Goal: Navigation & Orientation: Find specific page/section

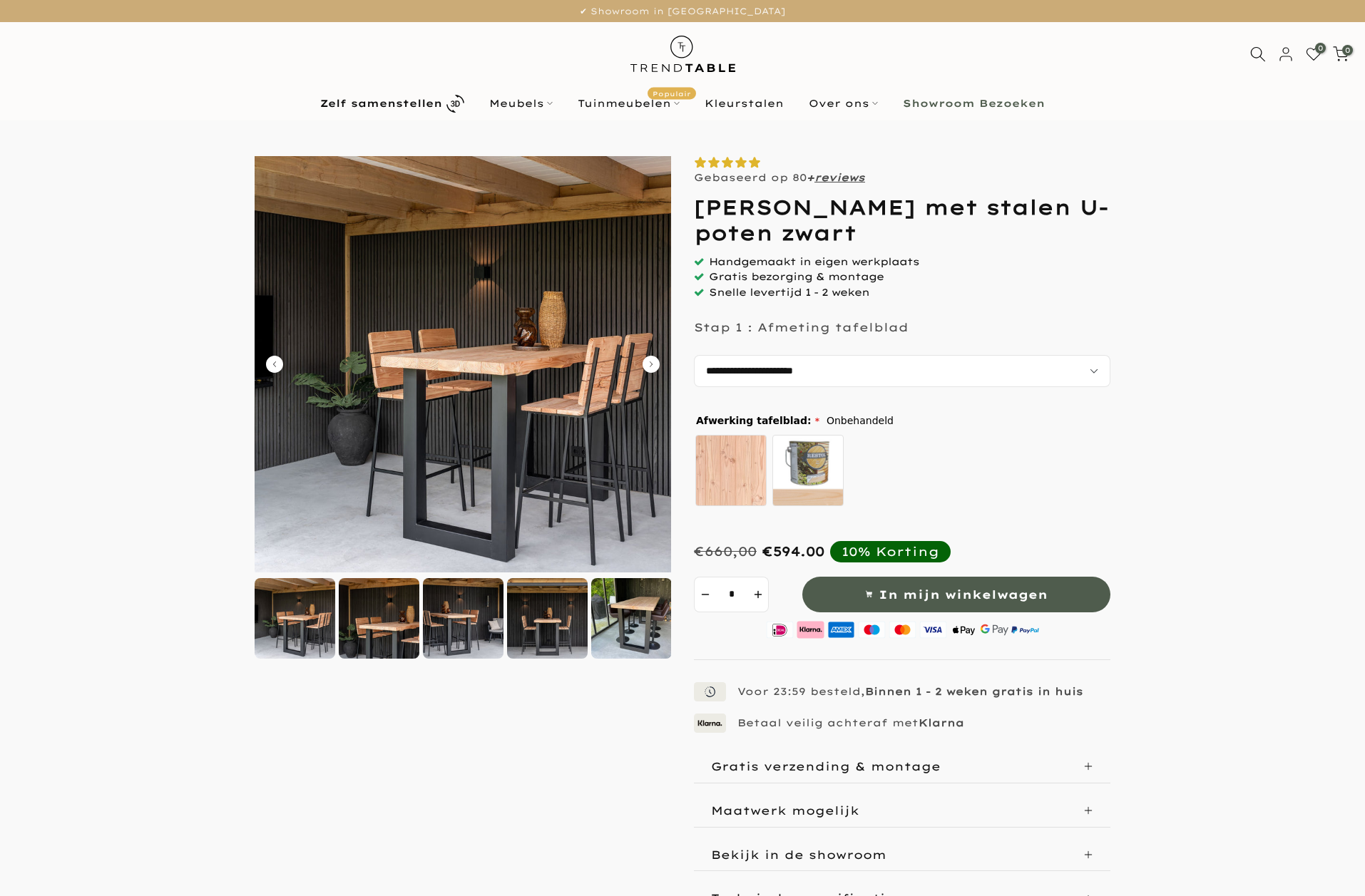
click at [316, 607] on div at bounding box center [294, 618] width 81 height 81
click at [396, 618] on div at bounding box center [379, 618] width 81 height 81
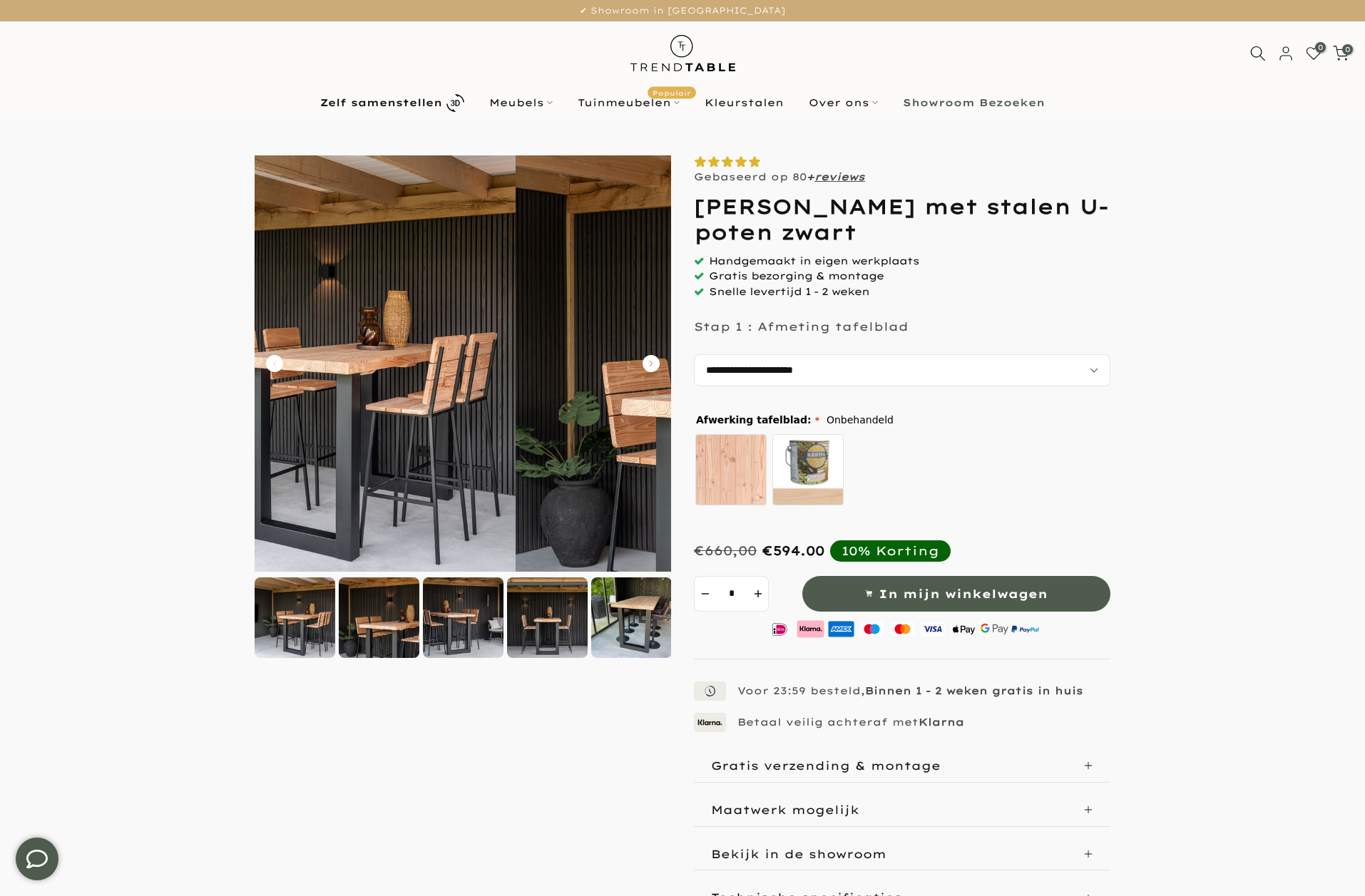
scroll to position [1, 0]
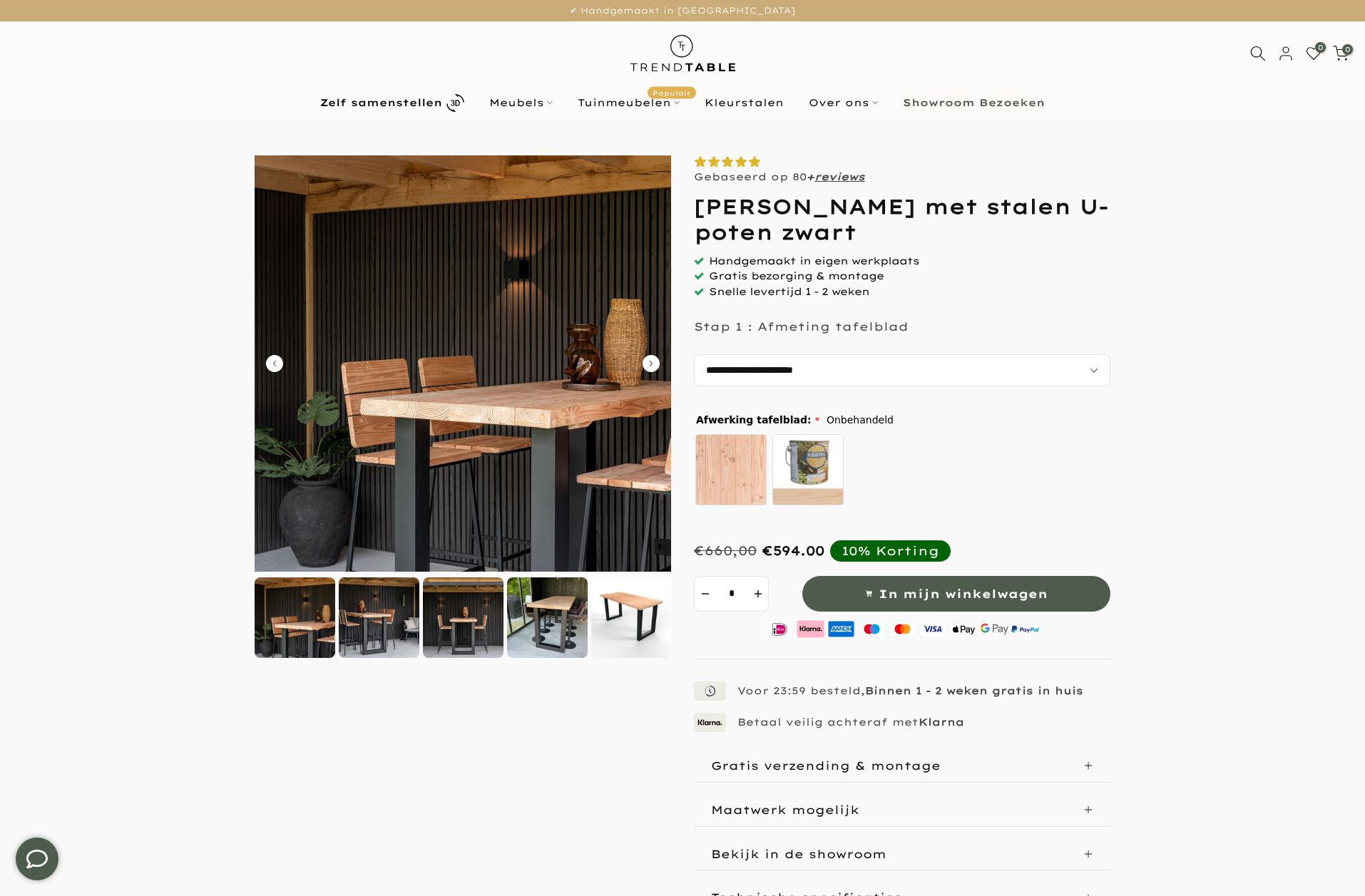
click at [461, 610] on div at bounding box center [463, 618] width 81 height 81
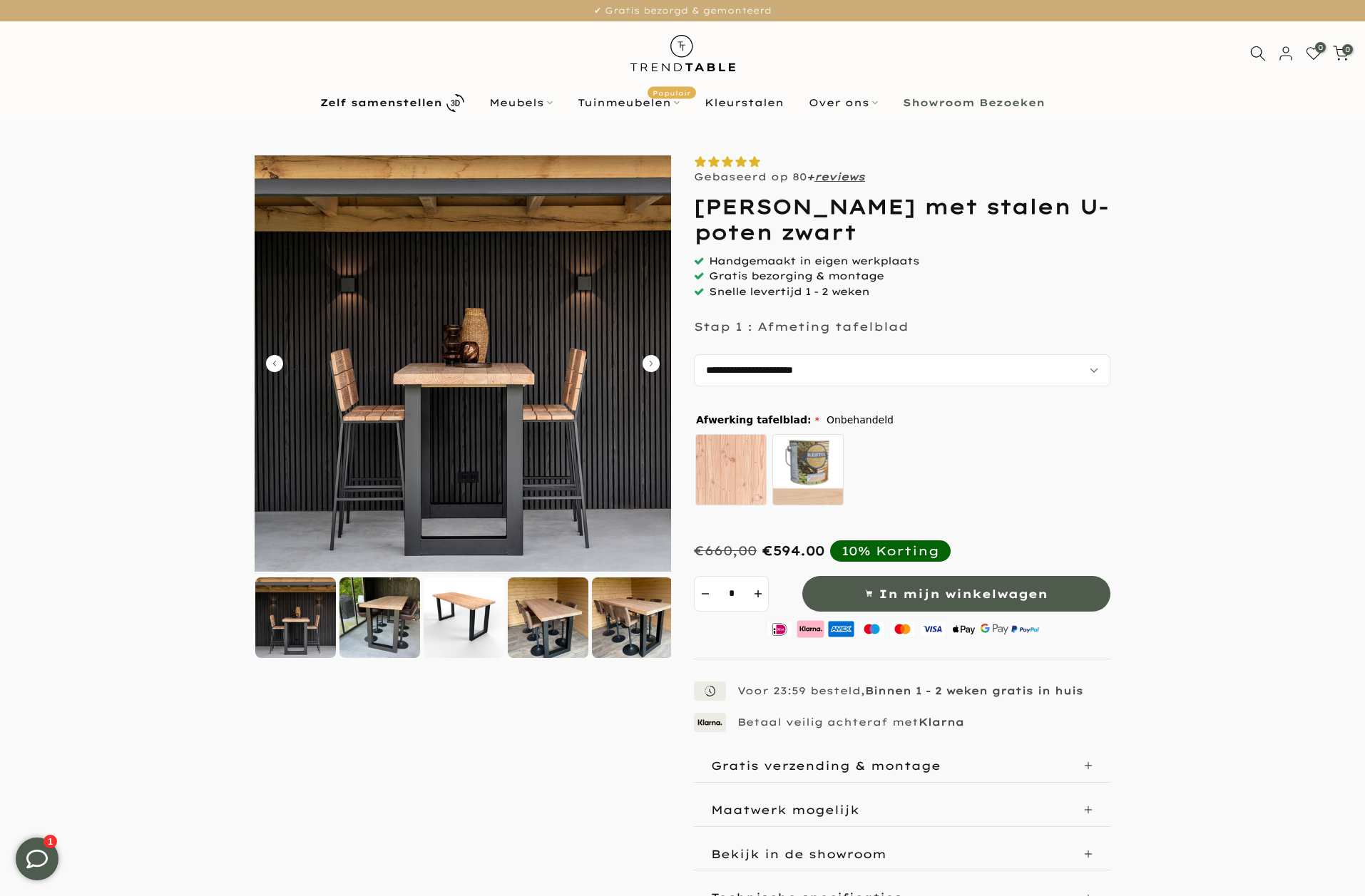
click at [531, 630] on div at bounding box center [548, 618] width 81 height 81
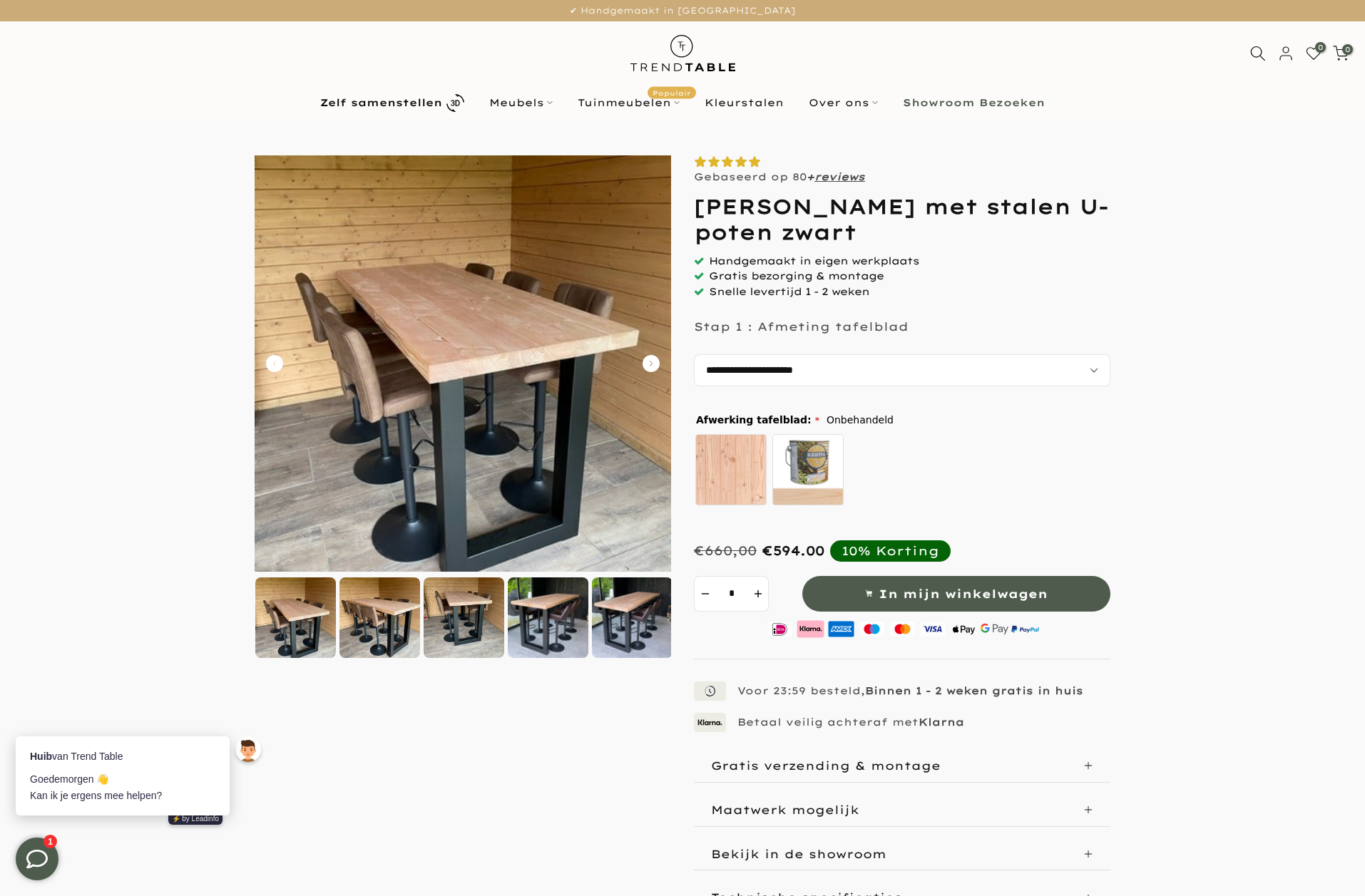
scroll to position [0, 0]
click at [622, 632] on div at bounding box center [632, 618] width 81 height 81
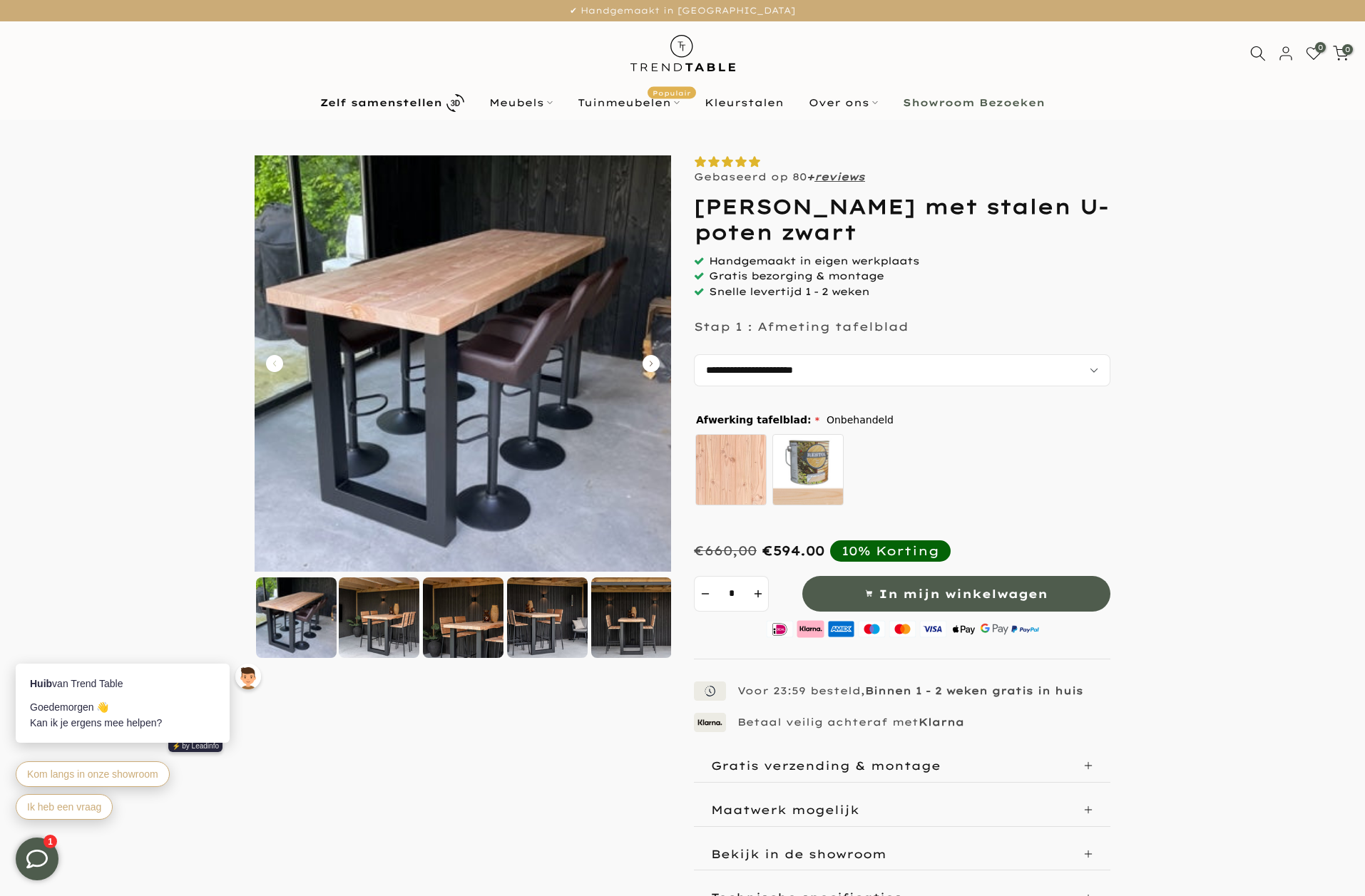
click at [398, 614] on div at bounding box center [379, 618] width 81 height 81
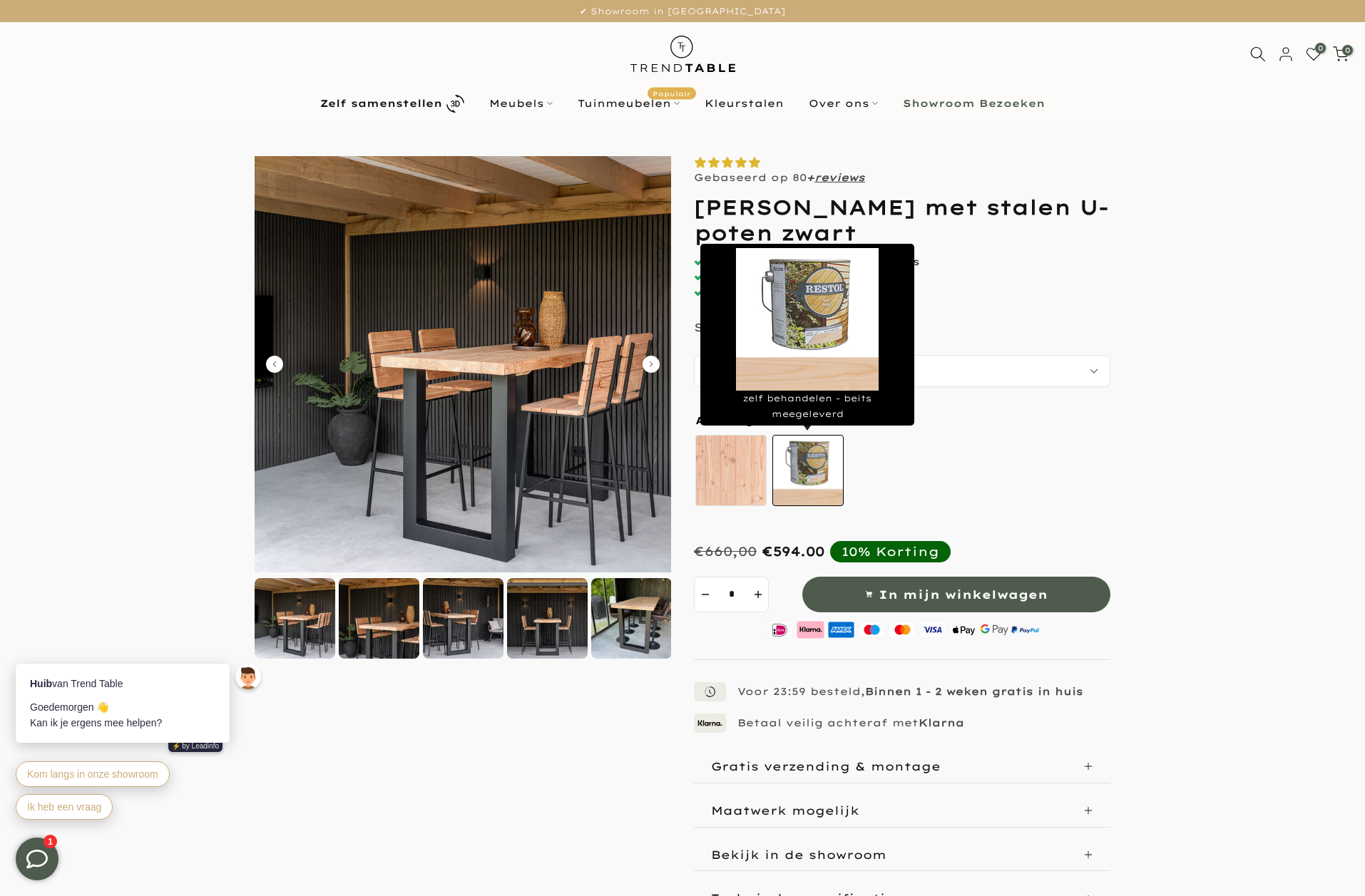
click at [808, 443] on label "zelf behandelen - beits meegeleverd" at bounding box center [808, 470] width 71 height 71
click at [818, 450] on label "zelf behandelen - beits meegeleverd" at bounding box center [808, 470] width 71 height 71
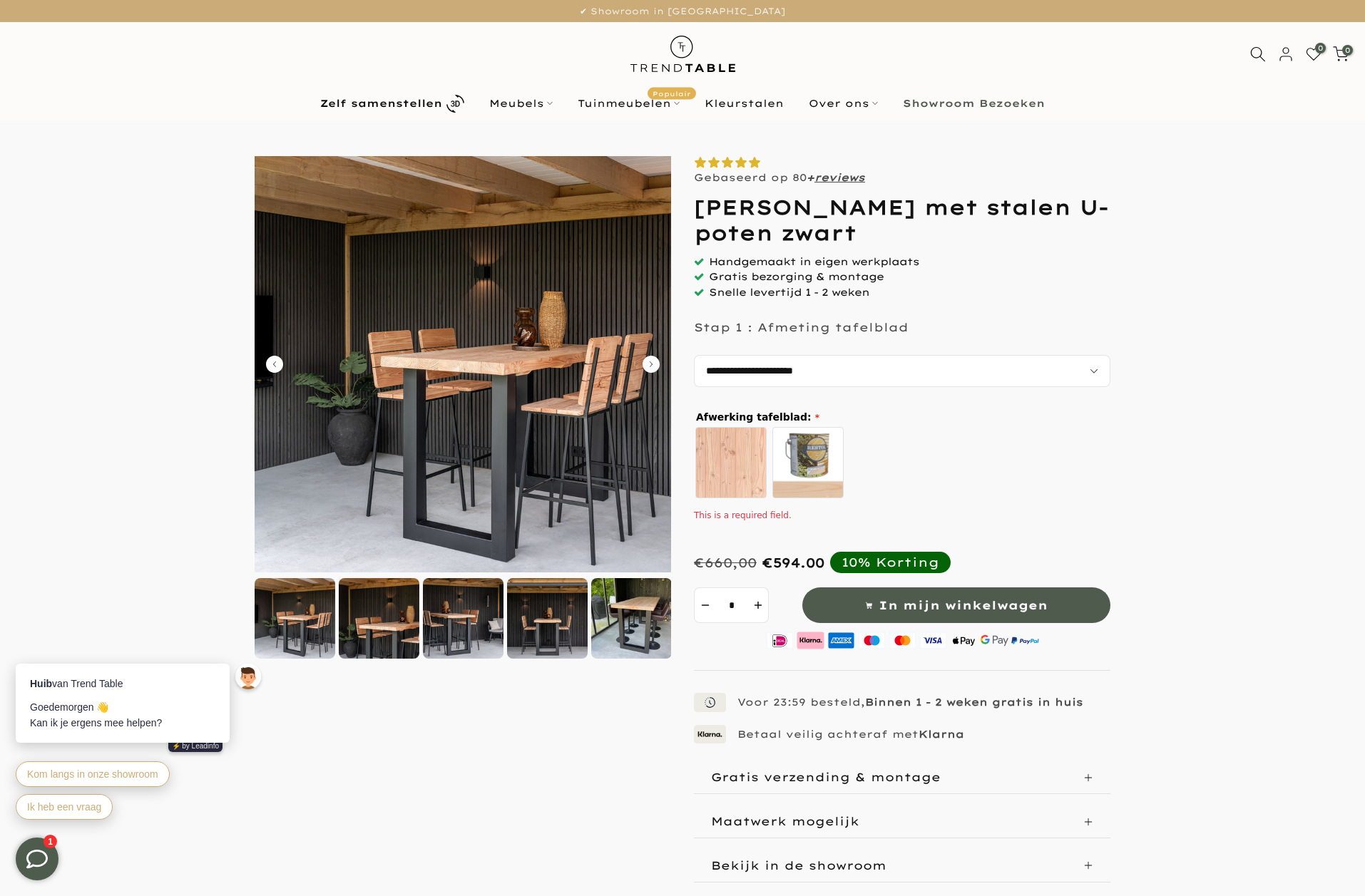
click at [830, 314] on div "Gebaseerd op 80 + reviews [PERSON_NAME] met stalen U-poten zwart *" at bounding box center [902, 541] width 416 height 770
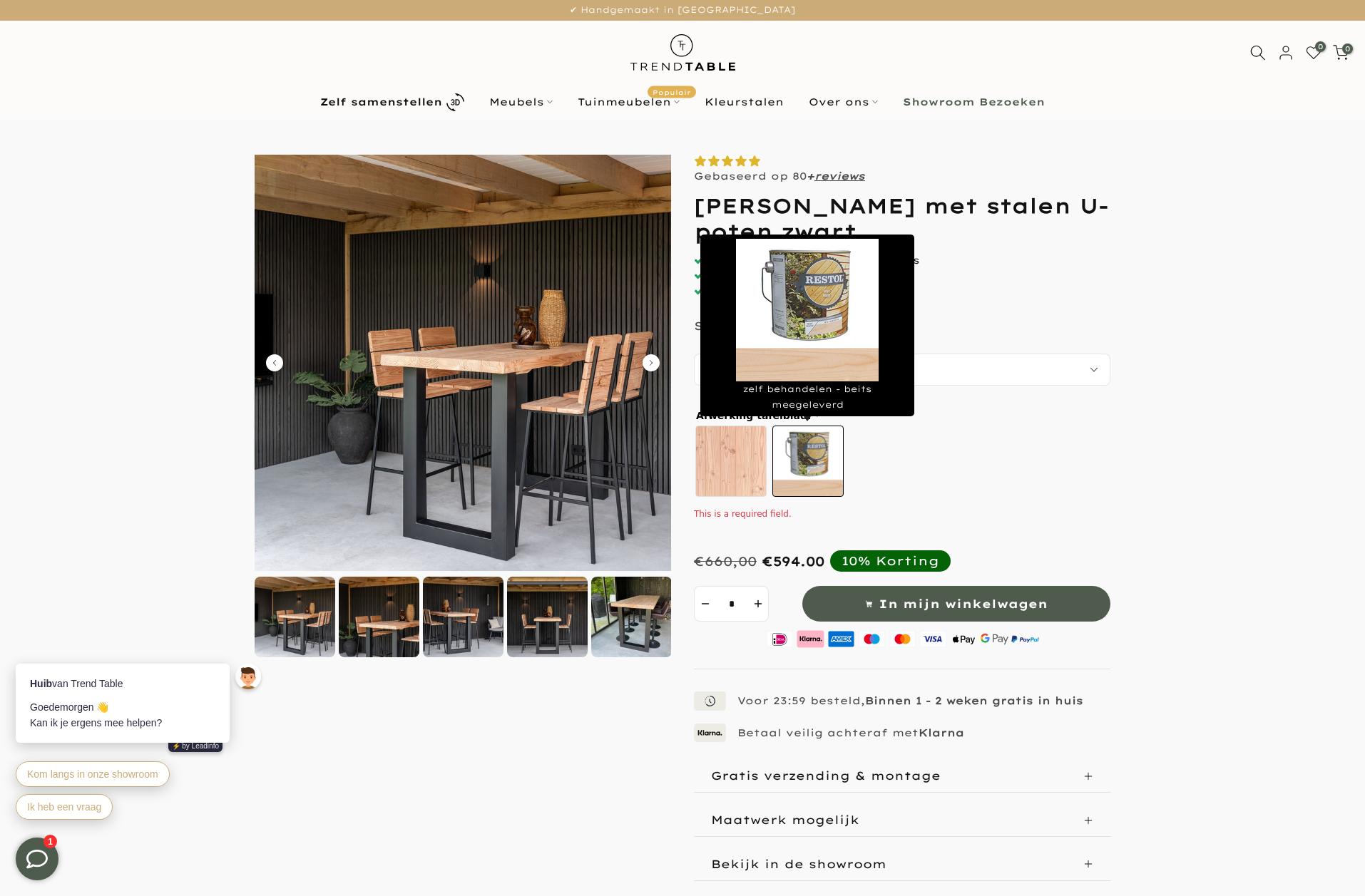
scroll to position [2, 0]
click at [835, 462] on label "zelf behandelen - beits meegeleverd" at bounding box center [808, 460] width 71 height 71
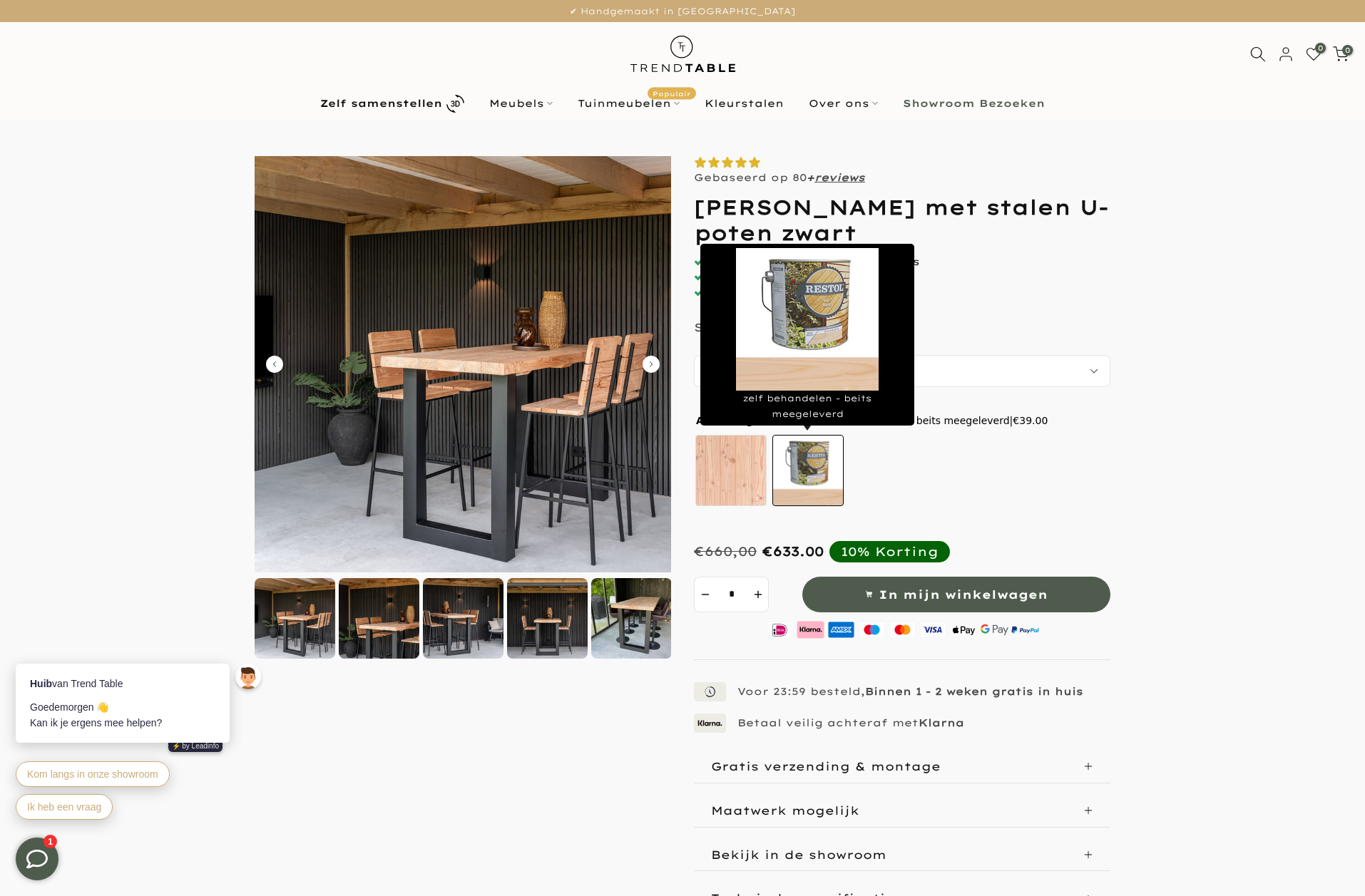
scroll to position [0, 0]
click at [833, 473] on label "zelf behandelen - beits meegeleverd" at bounding box center [808, 470] width 71 height 71
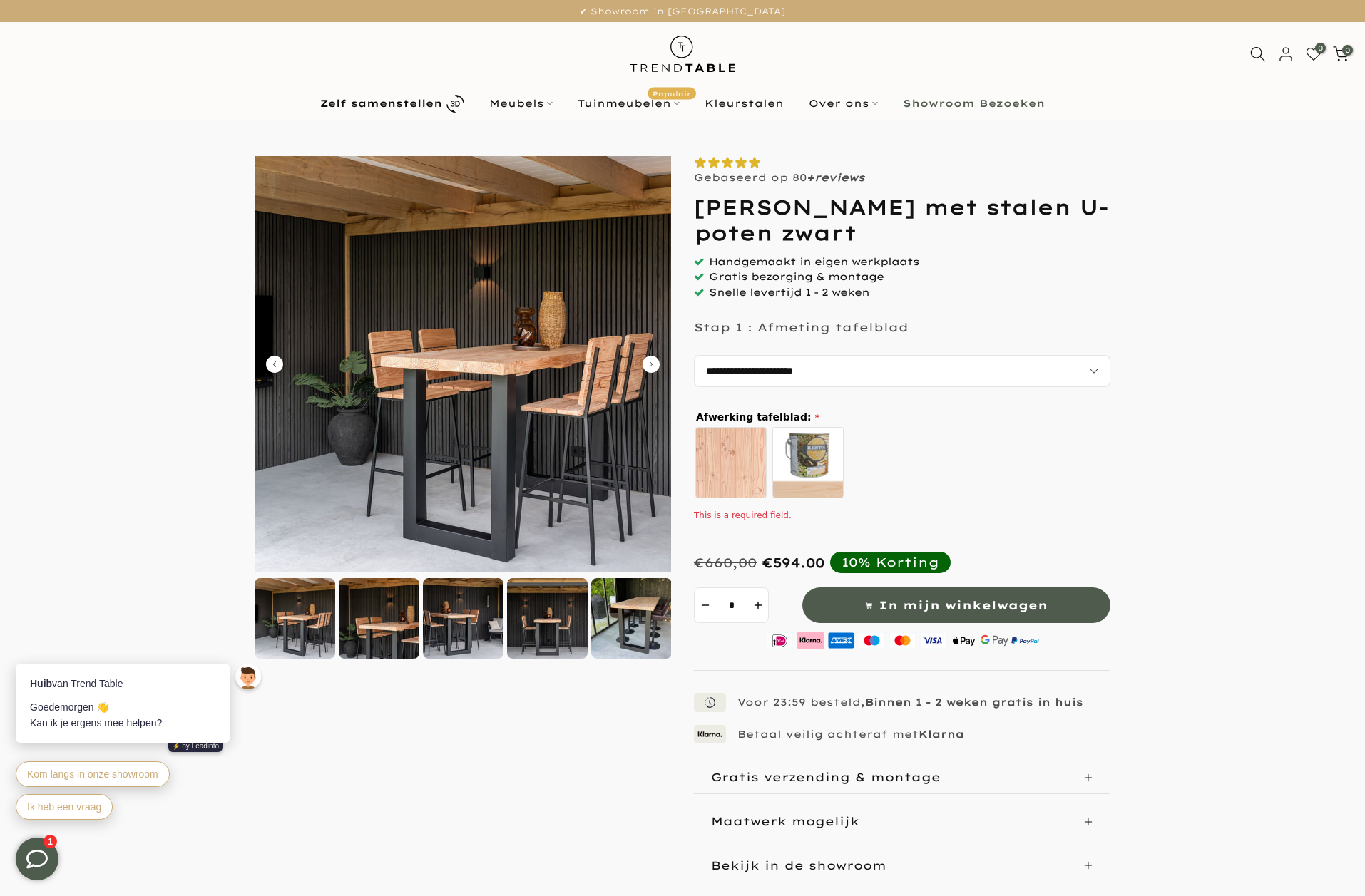
click at [674, 51] on img at bounding box center [683, 54] width 125 height 64
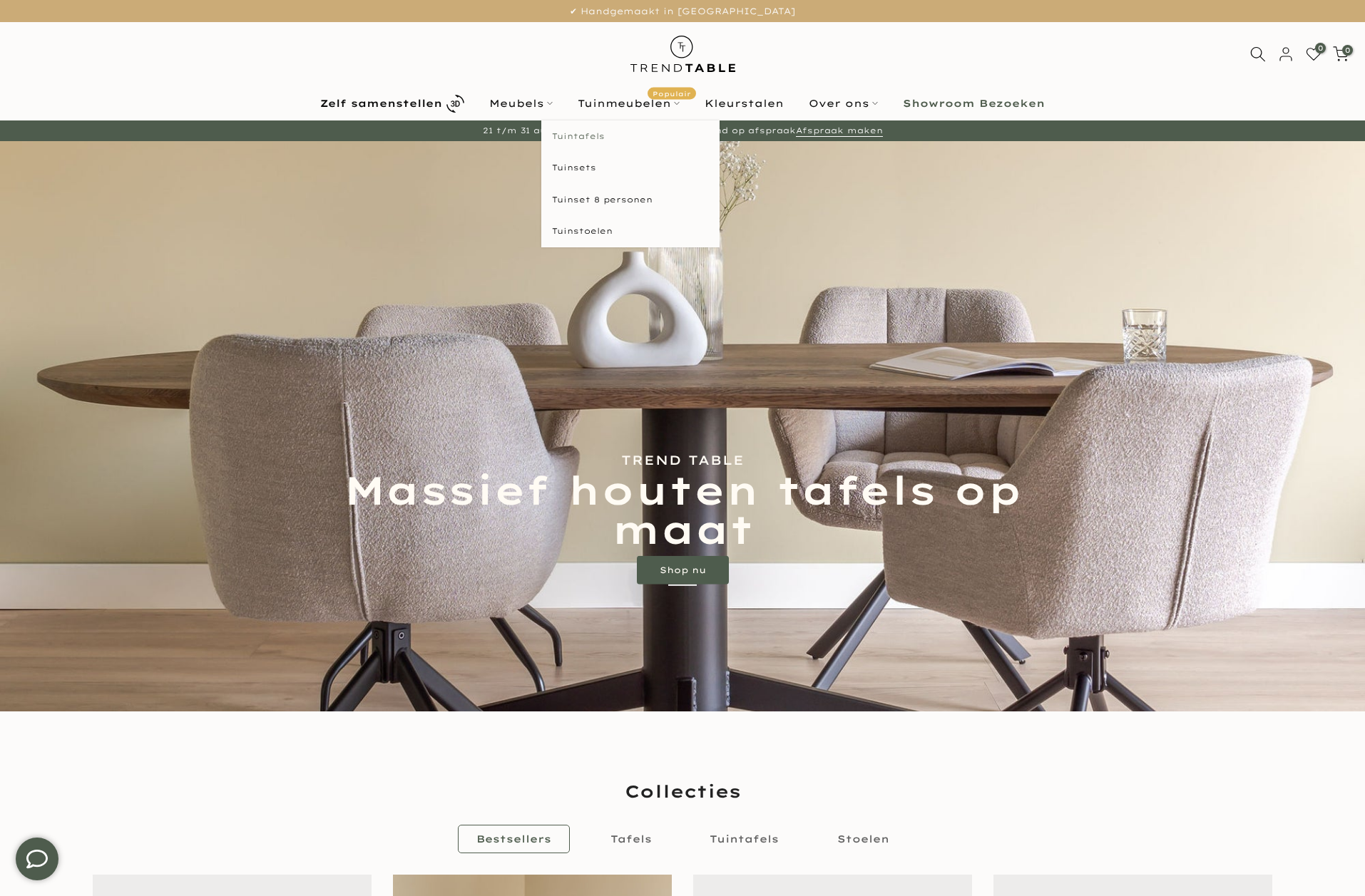
click at [573, 130] on link "Tuintafels" at bounding box center [631, 136] width 179 height 32
